Goal: Find specific page/section

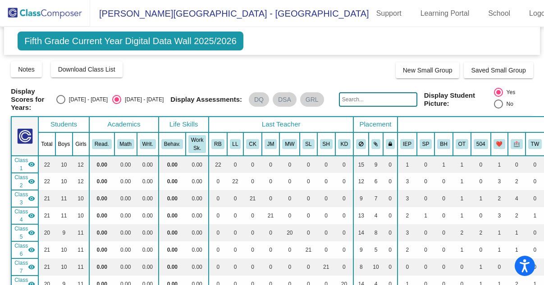
scroll to position [565, 0]
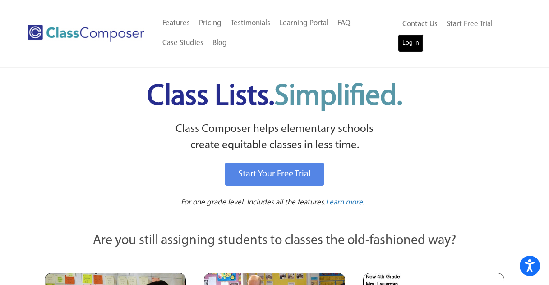
click at [409, 41] on link "Log In" at bounding box center [411, 43] width 26 height 18
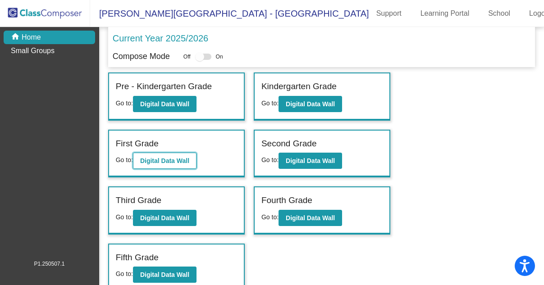
click at [174, 165] on button "Digital Data Wall" at bounding box center [165, 161] width 64 height 16
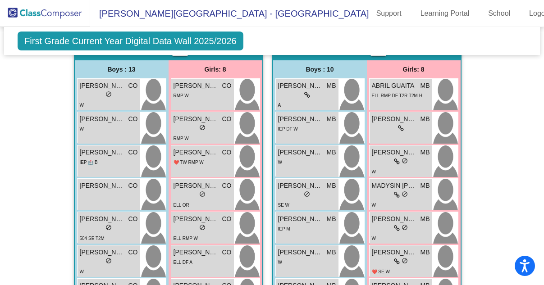
scroll to position [659, 0]
